Goal: Find specific page/section: Find specific page/section

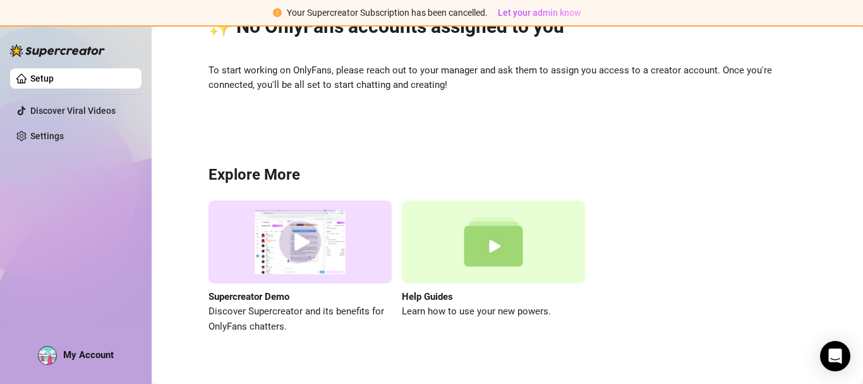
scroll to position [88, 0]
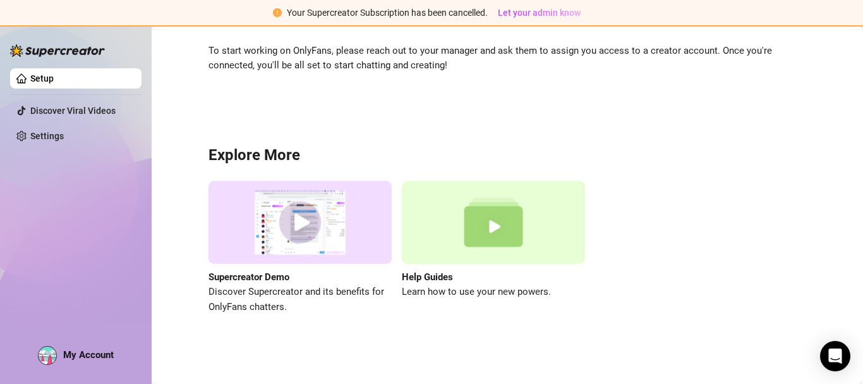
click at [447, 13] on span "Your Supercreator Subscription has been cancelled." at bounding box center [387, 13] width 201 height 10
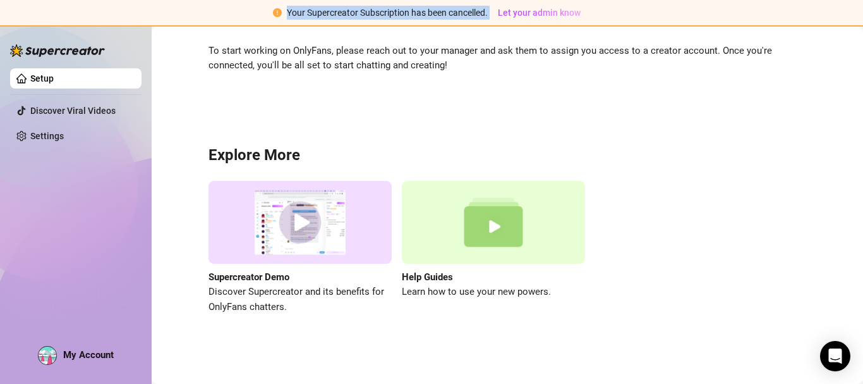
click at [447, 13] on span "Your Supercreator Subscription has been cancelled." at bounding box center [387, 13] width 201 height 10
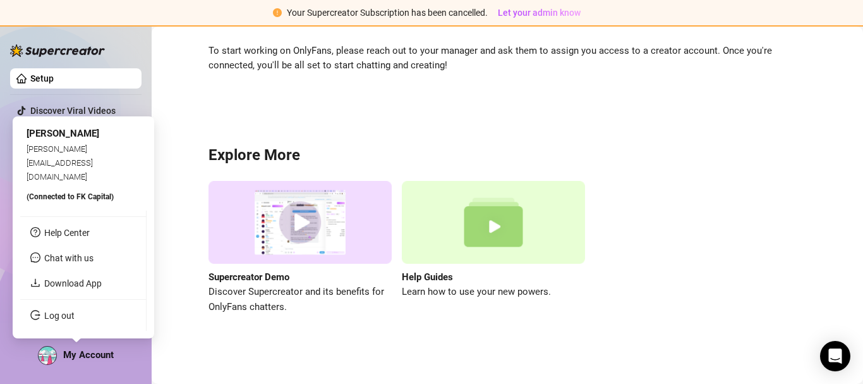
click at [80, 352] on span "My Account" at bounding box center [88, 354] width 51 height 11
click at [95, 142] on div "[PERSON_NAME]" at bounding box center [84, 133] width 114 height 15
click at [100, 195] on span "(Connected to FK Capital )" at bounding box center [70, 196] width 87 height 9
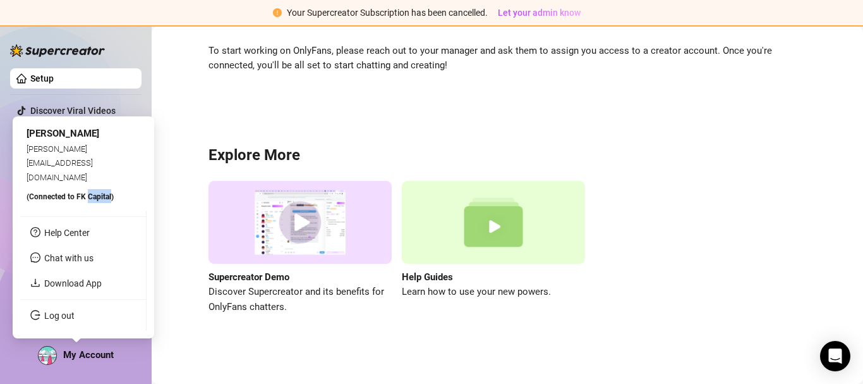
click at [100, 195] on span "(Connected to FK Capital )" at bounding box center [70, 196] width 87 height 9
click at [90, 236] on link "Help Center" at bounding box center [67, 233] width 46 height 10
